Goal: Task Accomplishment & Management: Manage account settings

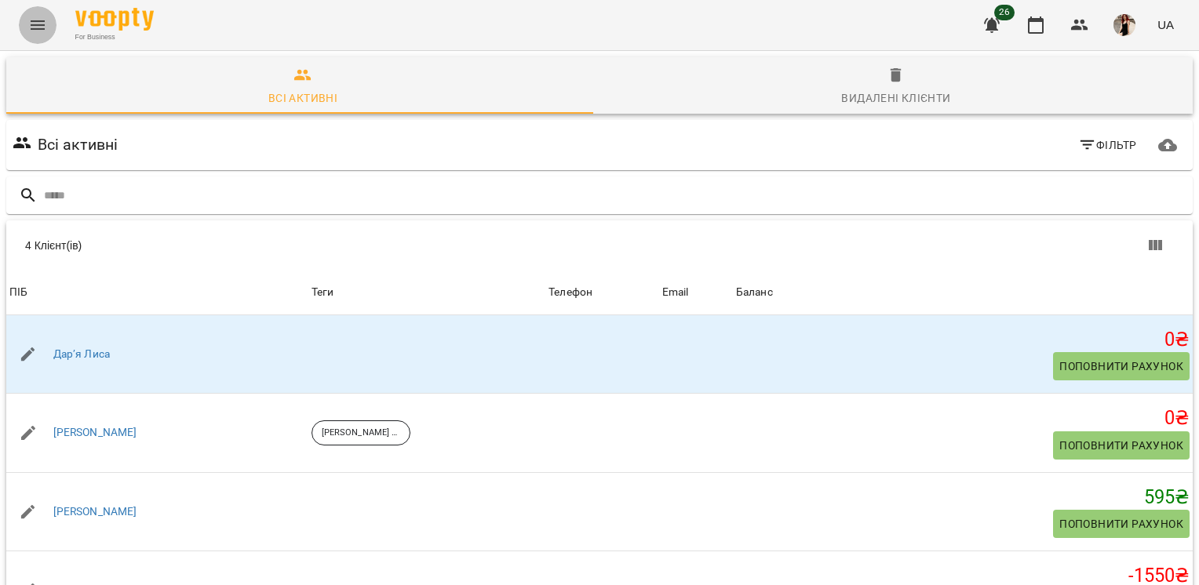
click at [42, 27] on icon "Menu" at bounding box center [37, 25] width 19 height 19
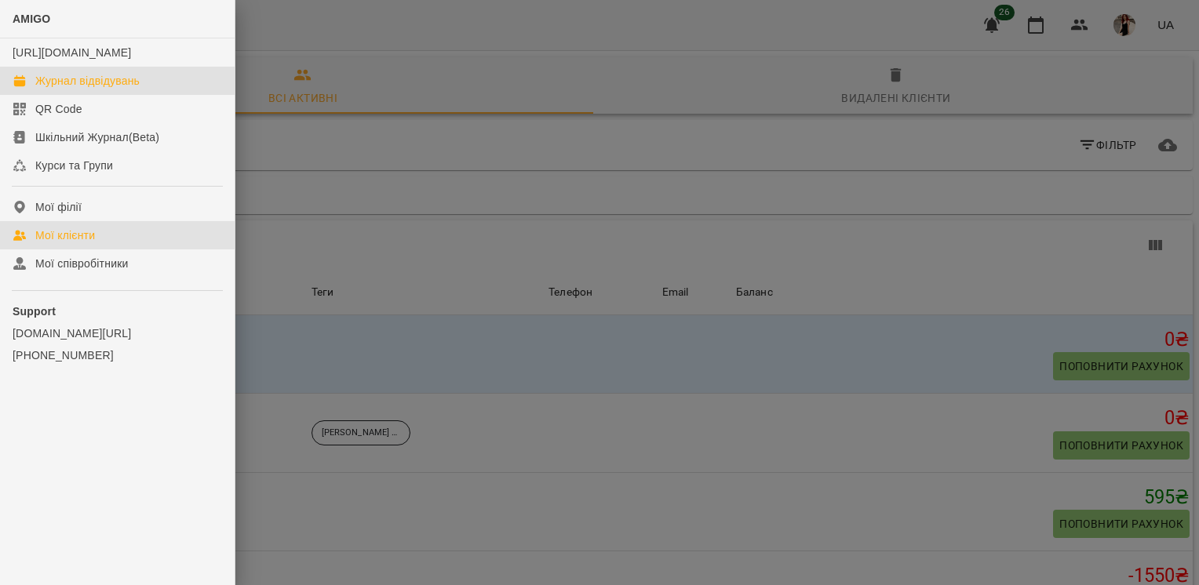
click at [99, 89] on div "Журнал відвідувань" at bounding box center [87, 81] width 104 height 16
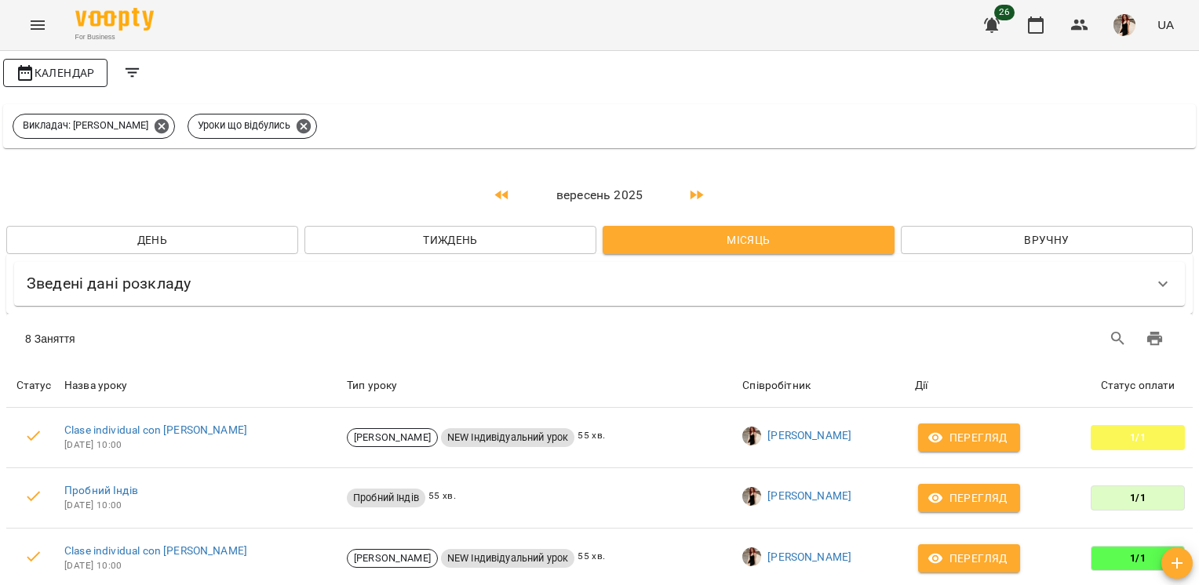
click at [66, 85] on div "Календар" at bounding box center [599, 73] width 1199 height 44
click at [66, 85] on button "Календар" at bounding box center [55, 73] width 104 height 28
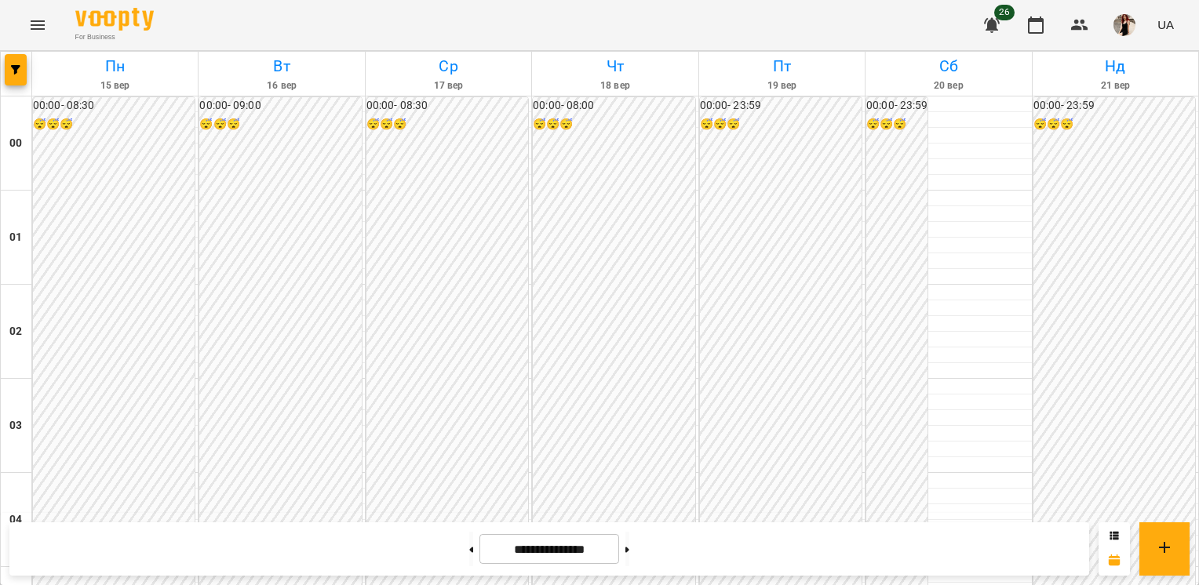
scroll to position [817, 0]
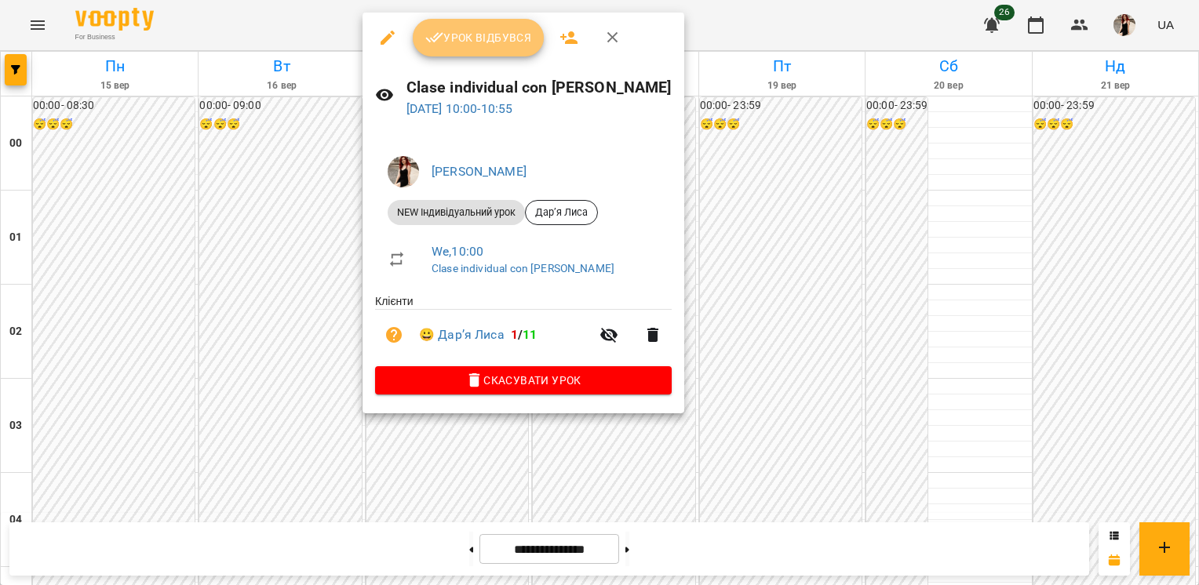
click at [509, 49] on button "Урок відбувся" at bounding box center [479, 38] width 132 height 38
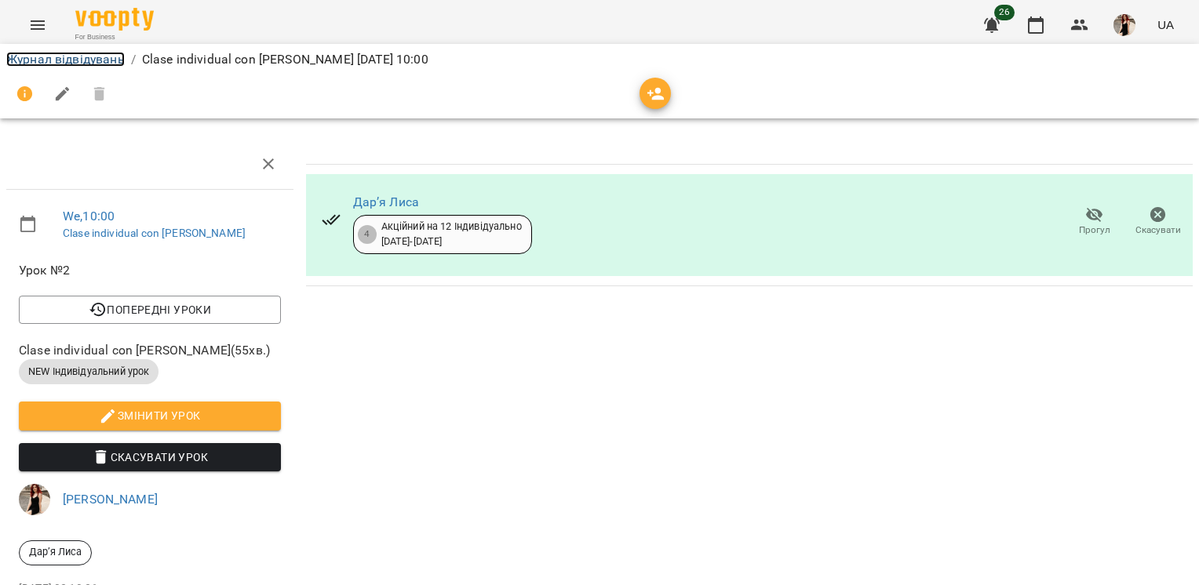
click at [105, 57] on link "Журнал відвідувань" at bounding box center [65, 59] width 118 height 15
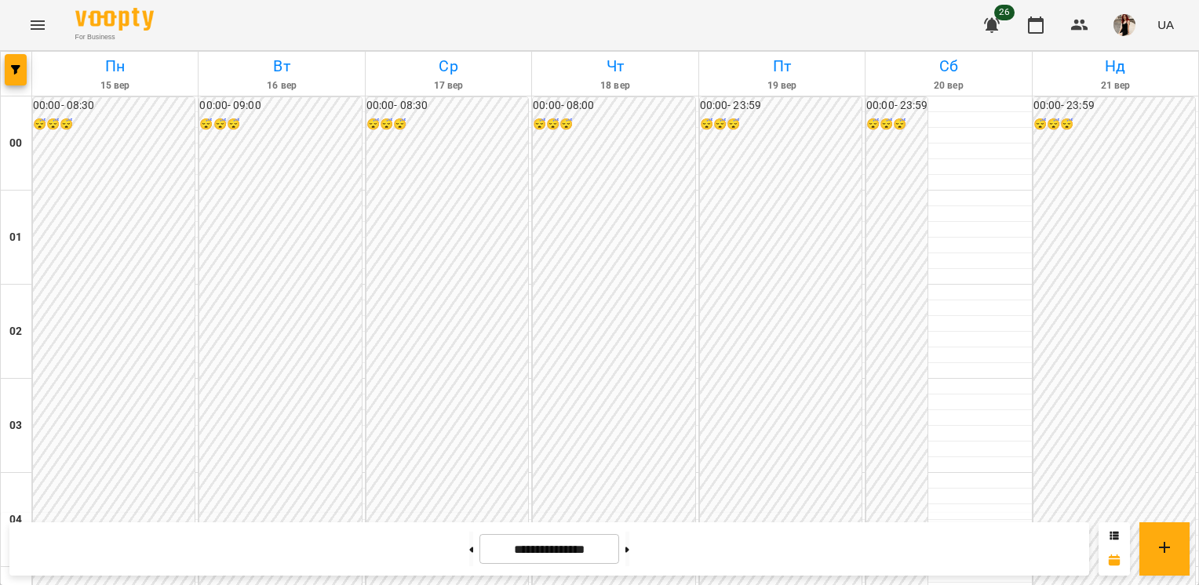
scroll to position [1840, 0]
click at [1118, 535] on icon at bounding box center [1114, 535] width 9 height 8
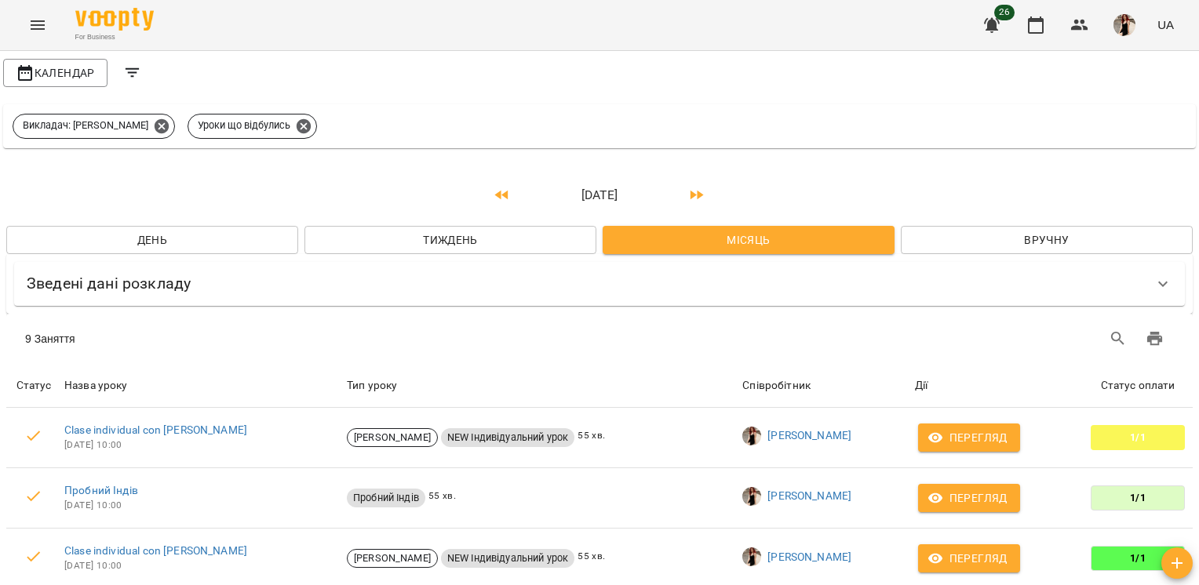
scroll to position [0, 0]
